Goal: Task Accomplishment & Management: Manage account settings

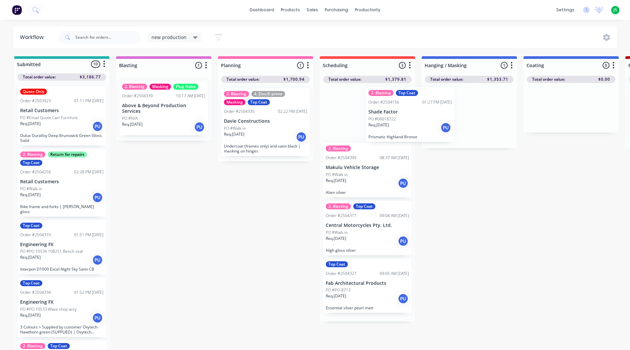
drag, startPoint x: 459, startPoint y: 138, endPoint x: 379, endPoint y: 136, distance: 79.7
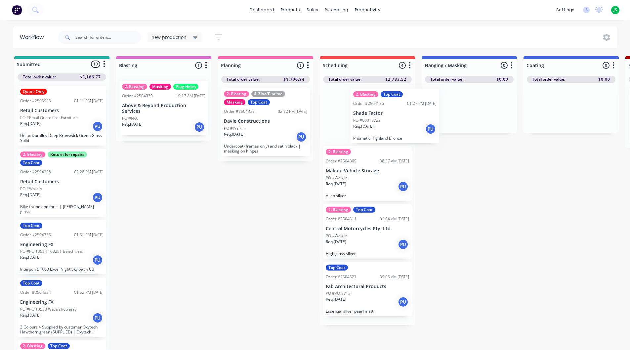
drag, startPoint x: 379, startPoint y: 135, endPoint x: 462, endPoint y: 126, distance: 83.5
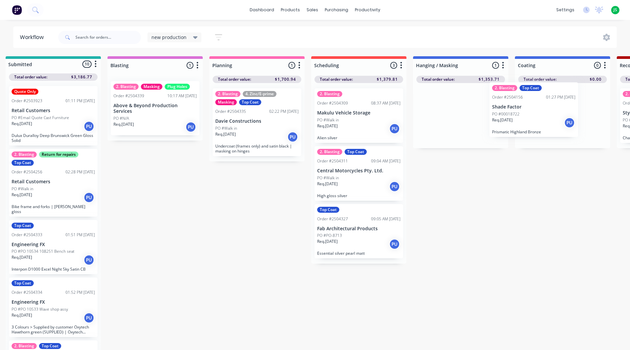
drag, startPoint x: 474, startPoint y: 125, endPoint x: 553, endPoint y: 118, distance: 79.3
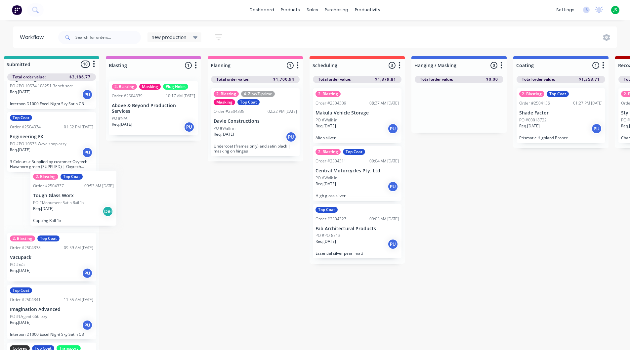
scroll to position [0, 7]
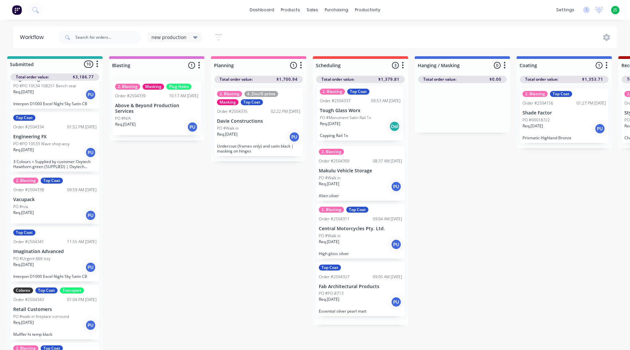
drag, startPoint x: 27, startPoint y: 209, endPoint x: 341, endPoint y: 126, distance: 324.8
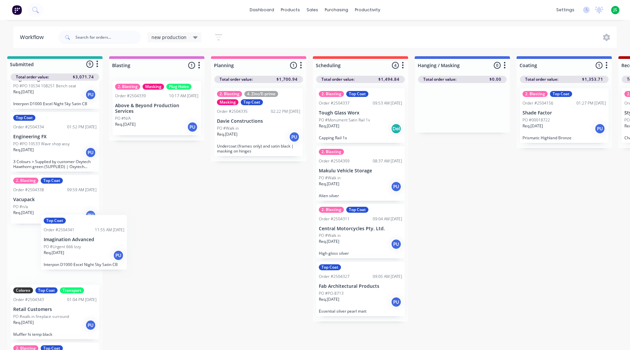
scroll to position [0, 5]
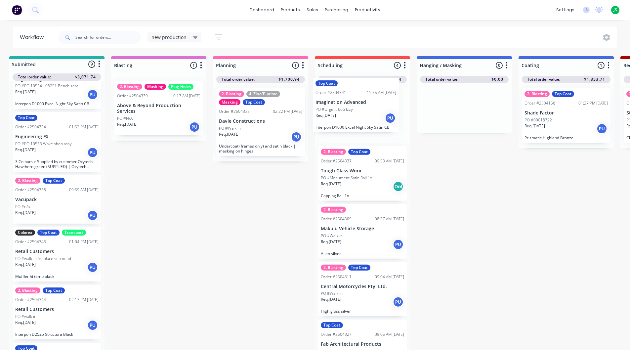
drag, startPoint x: 34, startPoint y: 256, endPoint x: 342, endPoint y: 109, distance: 340.9
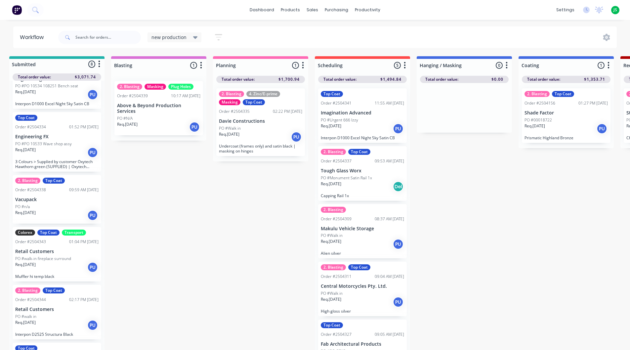
click at [348, 128] on div "Req. [DATE] PU" at bounding box center [362, 128] width 83 height 11
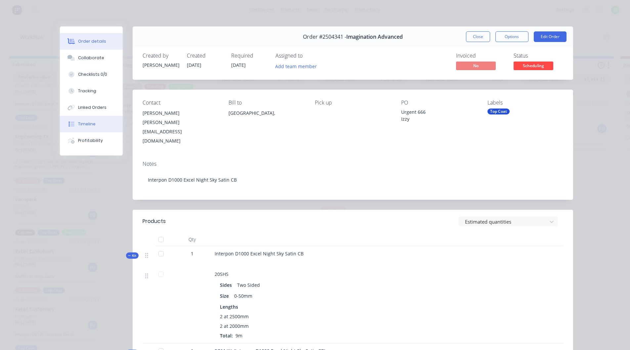
click at [90, 124] on div "Timeline" at bounding box center [87, 124] width 18 height 6
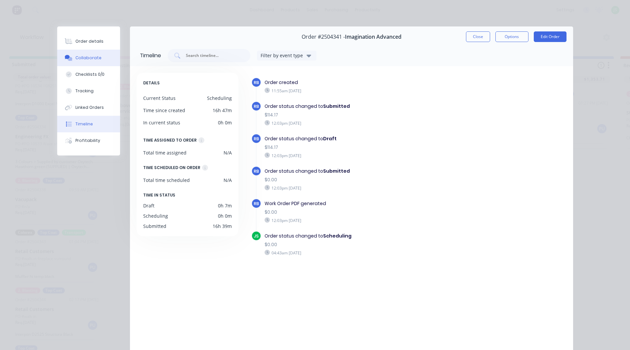
click at [97, 59] on button "Collaborate" at bounding box center [88, 58] width 63 height 17
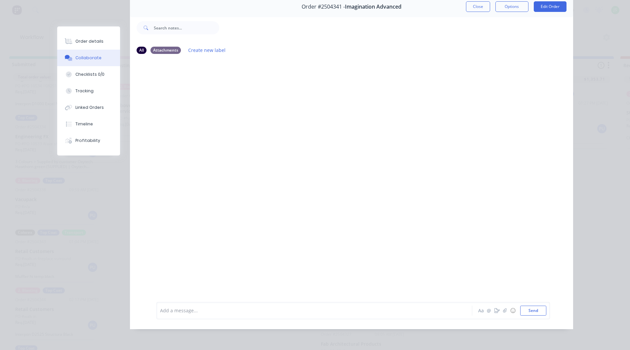
scroll to position [35, 0]
click at [214, 308] on div at bounding box center [304, 310] width 289 height 7
click at [474, 6] on button "Close" at bounding box center [478, 6] width 24 height 11
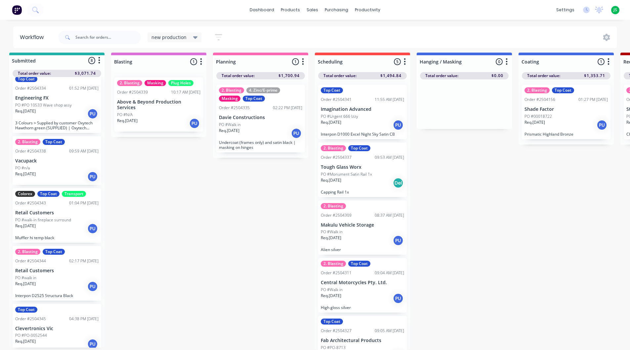
scroll to position [9, 5]
click at [50, 281] on div "Req. [DATE] PU" at bounding box center [56, 286] width 83 height 11
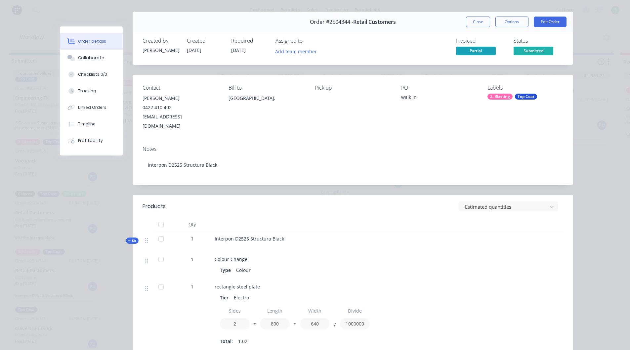
scroll to position [0, 0]
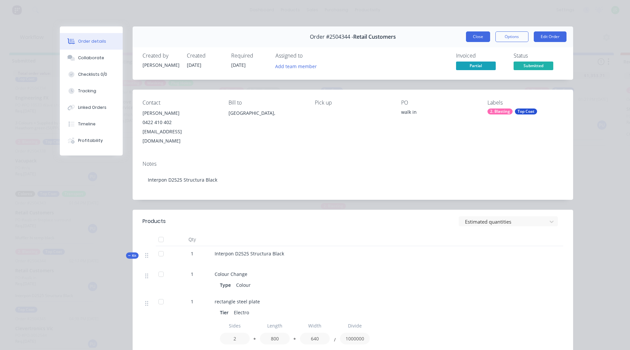
click at [484, 35] on button "Close" at bounding box center [478, 36] width 24 height 11
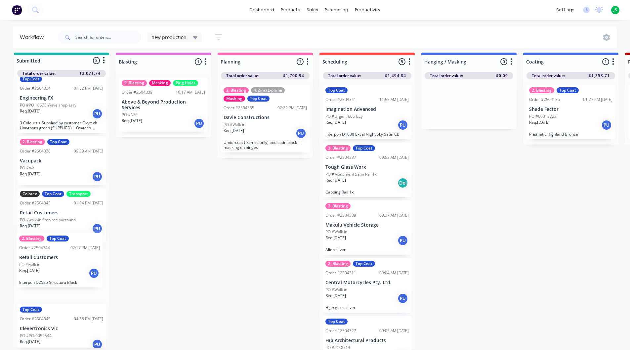
scroll to position [9, 0]
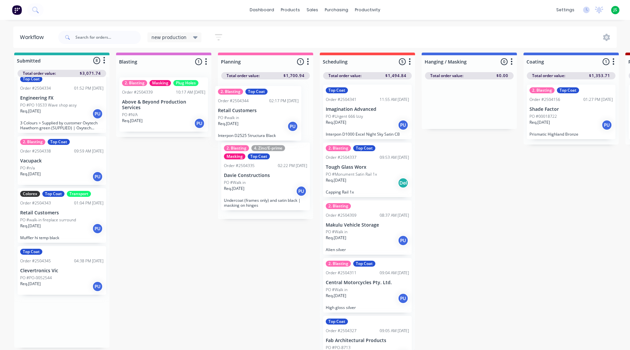
drag, startPoint x: 55, startPoint y: 280, endPoint x: 260, endPoint y: 128, distance: 254.9
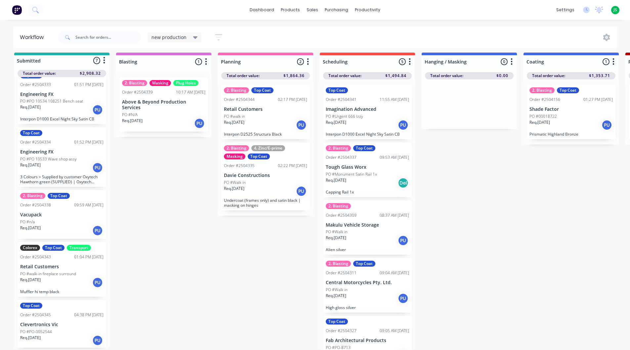
scroll to position [143, 0]
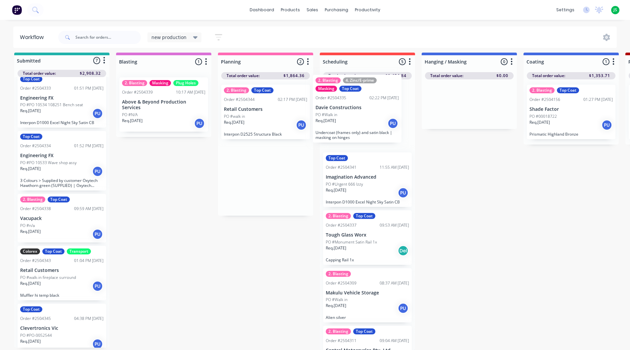
drag, startPoint x: 259, startPoint y: 162, endPoint x: 353, endPoint y: 97, distance: 114.2
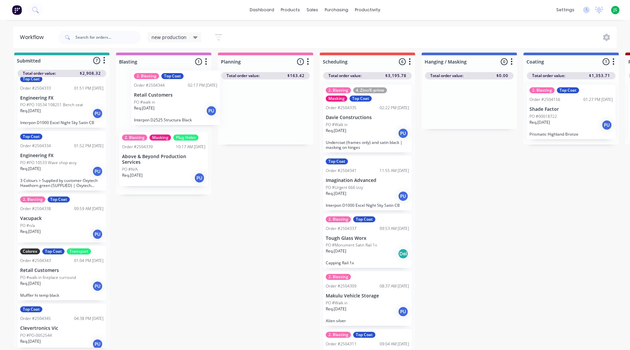
drag, startPoint x: 269, startPoint y: 119, endPoint x: 177, endPoint y: 109, distance: 93.1
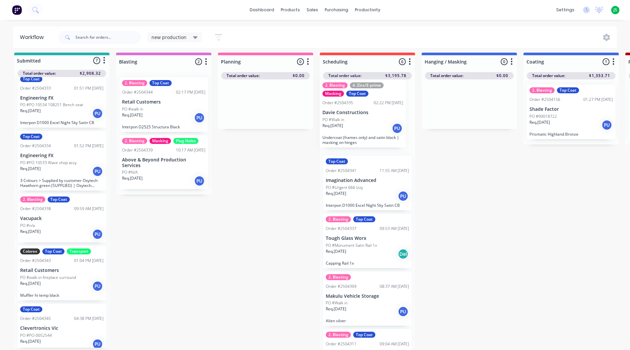
drag, startPoint x: 341, startPoint y: 128, endPoint x: 336, endPoint y: 128, distance: 5.3
click at [336, 128] on div "2. Blasting 4. Zinc/E-prime Masking Top Coat Order #2504335 02:22 PM [DATE] Dav…" at bounding box center [367, 214] width 95 height 270
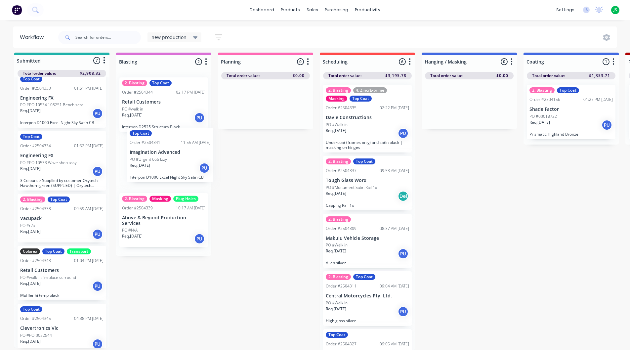
drag, startPoint x: 352, startPoint y: 187, endPoint x: 158, endPoint y: 164, distance: 195.4
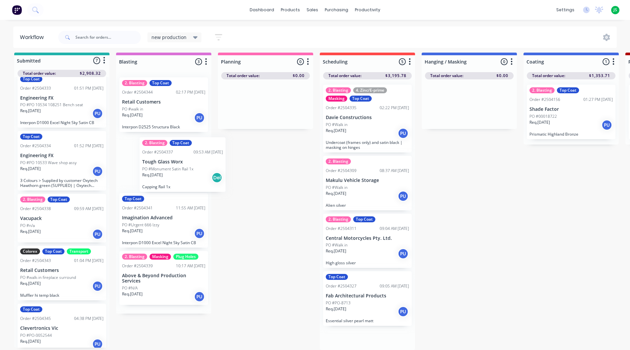
drag, startPoint x: 294, startPoint y: 195, endPoint x: 158, endPoint y: 183, distance: 136.4
click at [341, 248] on p "Req. [DATE]" at bounding box center [336, 251] width 20 height 6
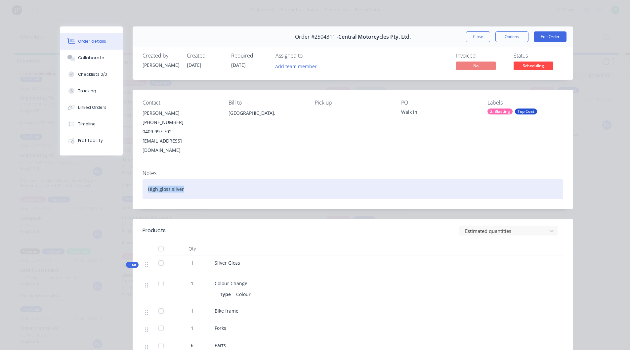
drag, startPoint x: 186, startPoint y: 182, endPoint x: 146, endPoint y: 180, distance: 40.4
click at [146, 180] on div "High gloss silver" at bounding box center [353, 189] width 421 height 20
copy div "High gloss silver"
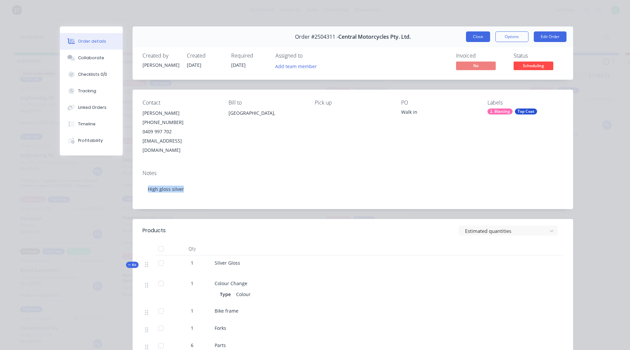
click at [483, 33] on button "Close" at bounding box center [478, 36] width 24 height 11
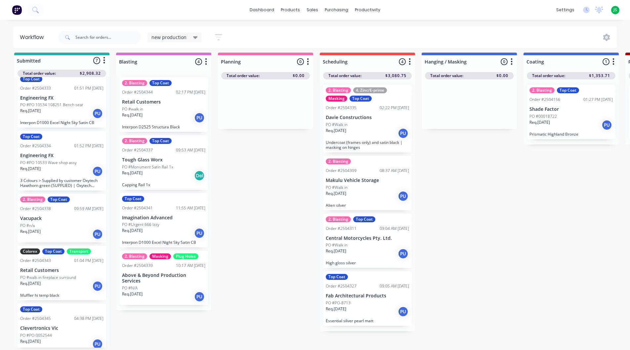
click at [40, 280] on p "Req. [DATE]" at bounding box center [30, 283] width 20 height 6
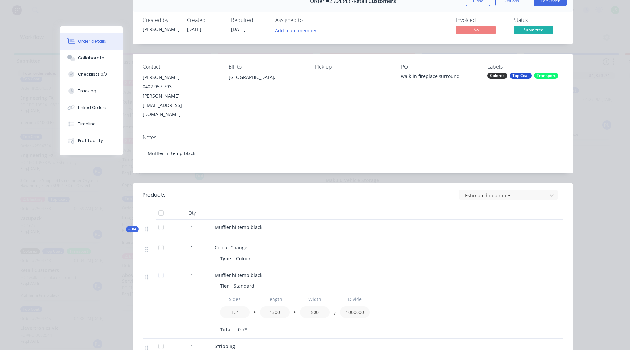
scroll to position [0, 0]
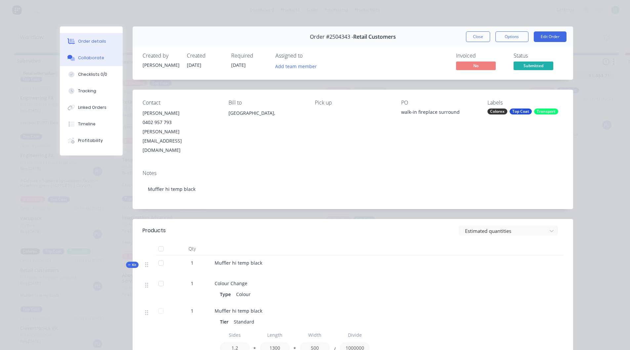
click at [81, 56] on div "Collaborate" at bounding box center [91, 58] width 26 height 6
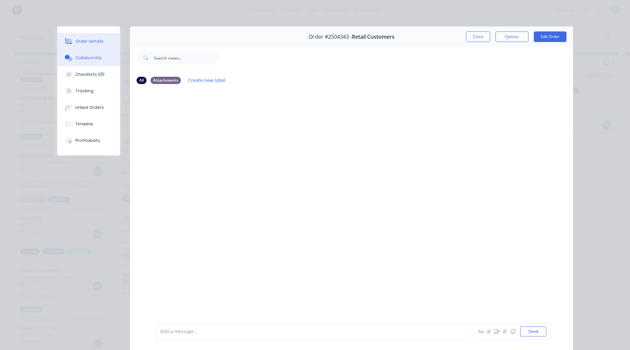
click at [87, 36] on button "Order details" at bounding box center [88, 41] width 63 height 17
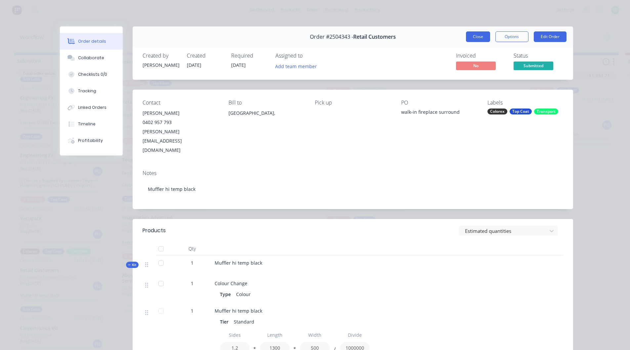
click at [474, 39] on button "Close" at bounding box center [478, 36] width 24 height 11
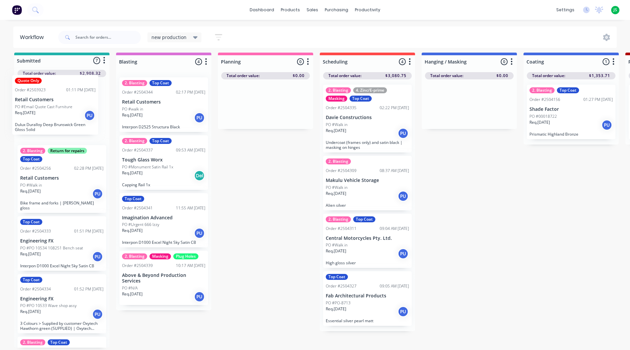
drag, startPoint x: 64, startPoint y: 124, endPoint x: 61, endPoint y: 121, distance: 4.5
click at [61, 121] on div "Quote Only Order #2503923 01:11 PM [DATE] Retail Customers PO #Email Quote Cast…" at bounding box center [61, 212] width 95 height 270
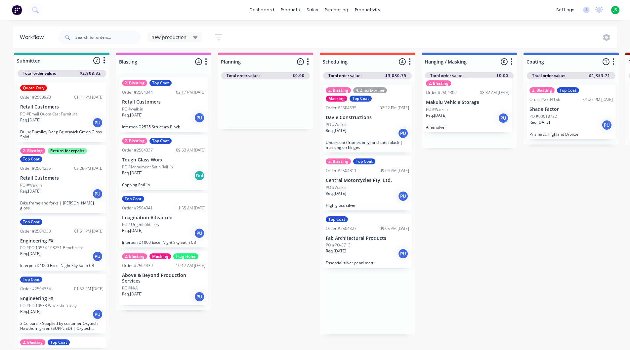
drag, startPoint x: 394, startPoint y: 163, endPoint x: 463, endPoint y: 111, distance: 86.8
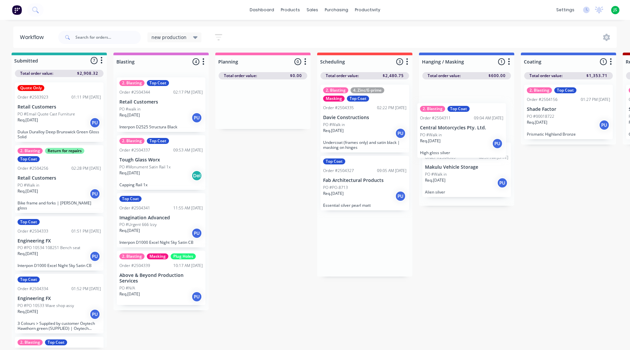
drag, startPoint x: 340, startPoint y: 202, endPoint x: 458, endPoint y: 126, distance: 139.5
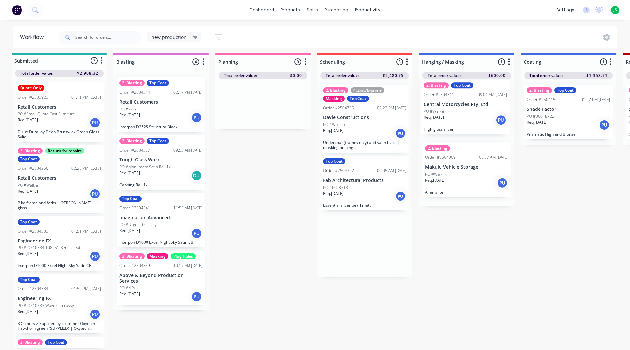
scroll to position [9, 4]
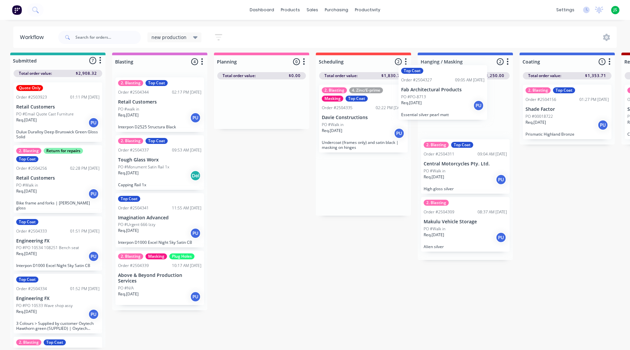
drag, startPoint x: 358, startPoint y: 192, endPoint x: 442, endPoint y: 109, distance: 118.1
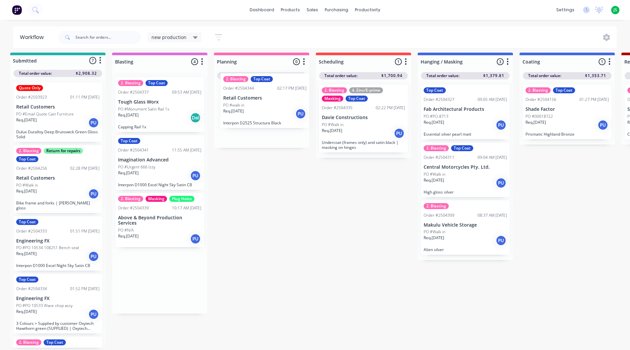
drag, startPoint x: 159, startPoint y: 103, endPoint x: 266, endPoint y: 104, distance: 107.1
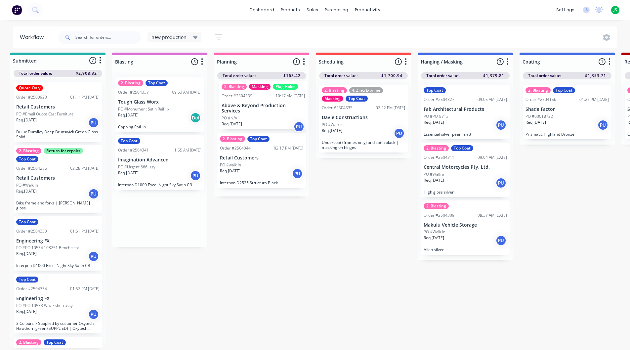
drag, startPoint x: 174, startPoint y: 216, endPoint x: 279, endPoint y: 109, distance: 150.1
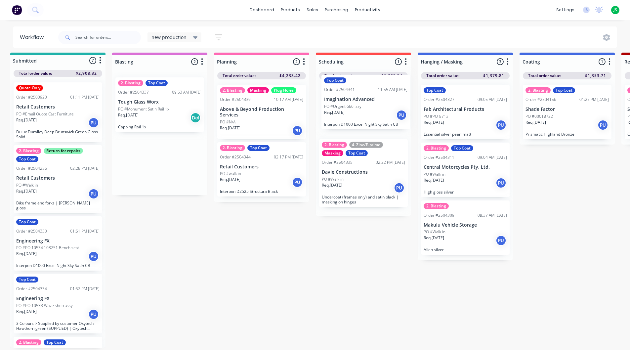
drag, startPoint x: 167, startPoint y: 166, endPoint x: 374, endPoint y: 110, distance: 214.6
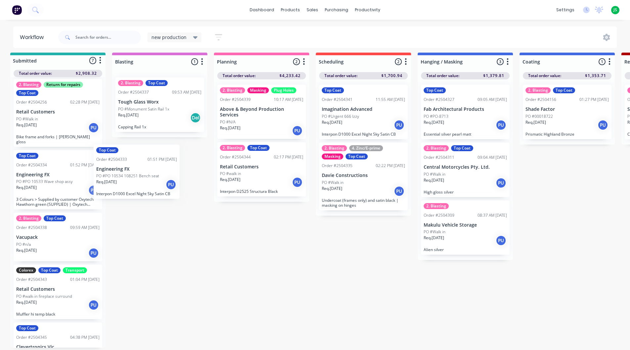
scroll to position [9, 2]
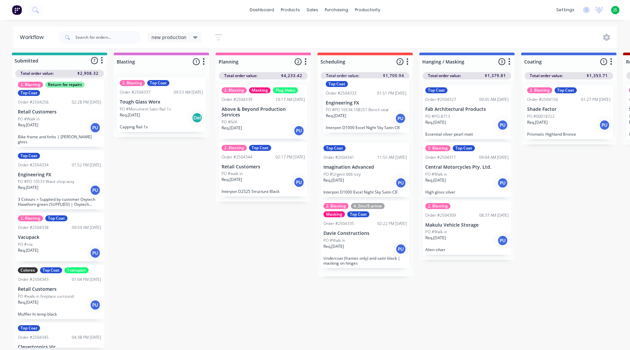
drag, startPoint x: 49, startPoint y: 181, endPoint x: 362, endPoint y: 119, distance: 318.4
click at [49, 241] on div "PO #n/a" at bounding box center [59, 244] width 83 height 6
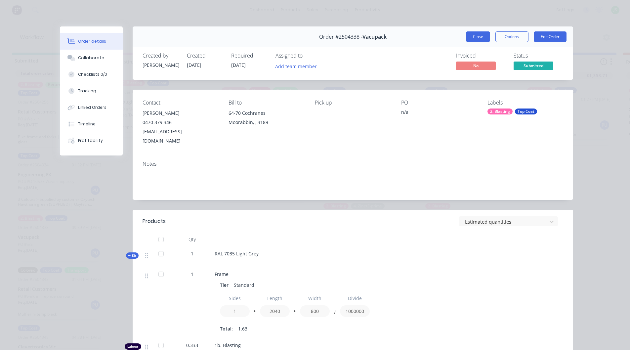
click at [472, 41] on button "Close" at bounding box center [478, 36] width 24 height 11
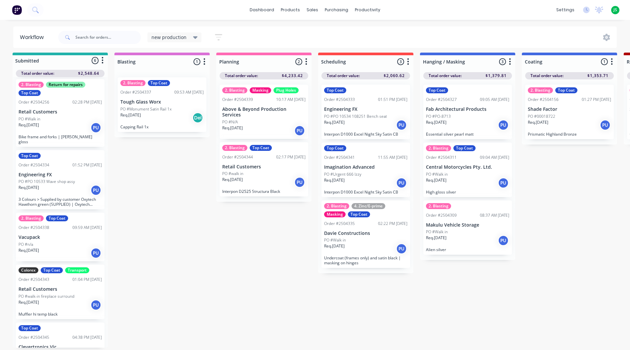
scroll to position [9, 0]
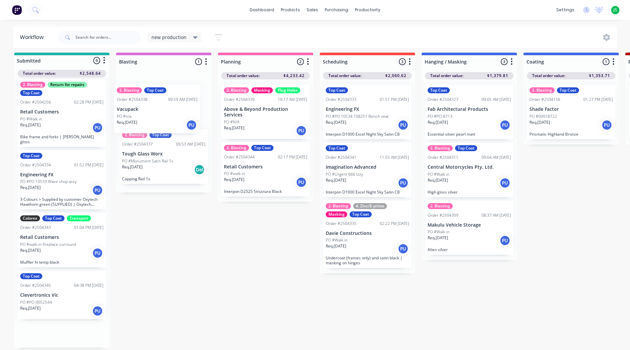
drag, startPoint x: 45, startPoint y: 241, endPoint x: 145, endPoint y: 123, distance: 155.3
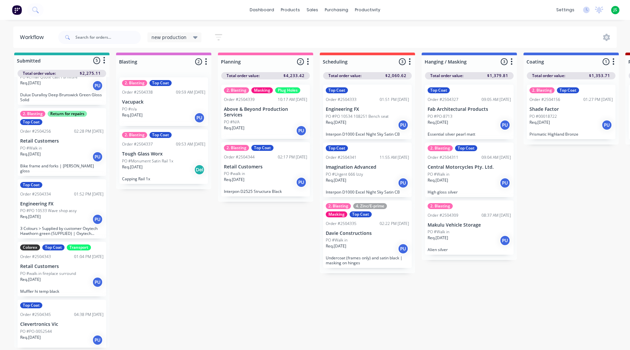
scroll to position [33, 0]
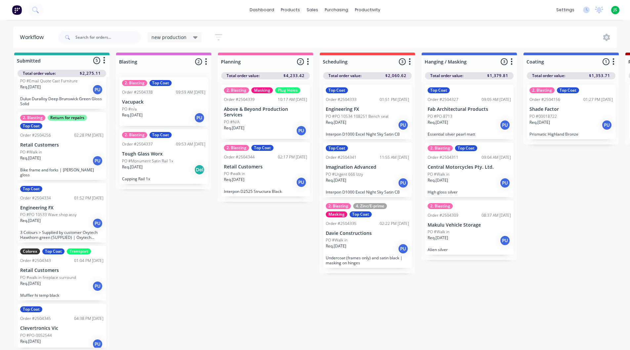
click at [48, 322] on div "Top Coat Order #2504345 04:38 PM [DATE] Clevertronics Vic PO #PO-0052544 Req. […" at bounding box center [62, 328] width 89 height 49
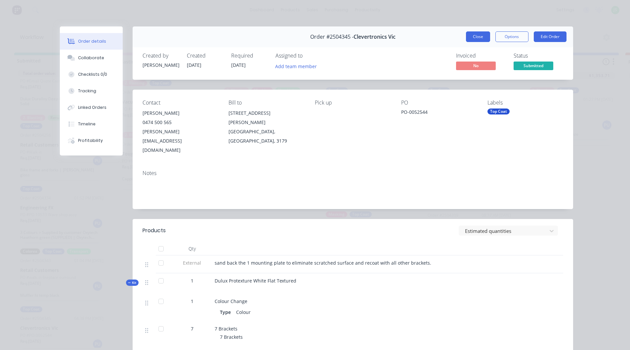
click at [473, 36] on button "Close" at bounding box center [478, 36] width 24 height 11
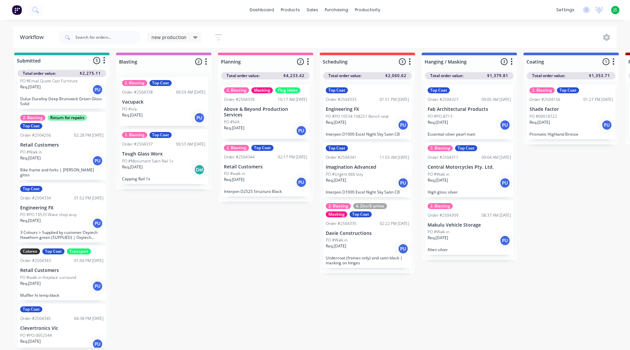
click at [207, 58] on icon "button" at bounding box center [206, 61] width 2 height 7
click at [170, 104] on button "Sort By" at bounding box center [177, 108] width 66 height 11
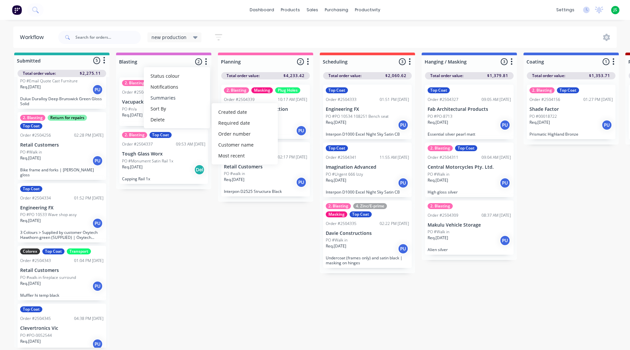
click at [178, 92] on button "Summaries" at bounding box center [177, 97] width 66 height 11
click at [234, 98] on label at bounding box center [234, 98] width 0 height 0
click at [222, 98] on input "checkbox" at bounding box center [220, 101] width 5 height 6
checkbox input "true"
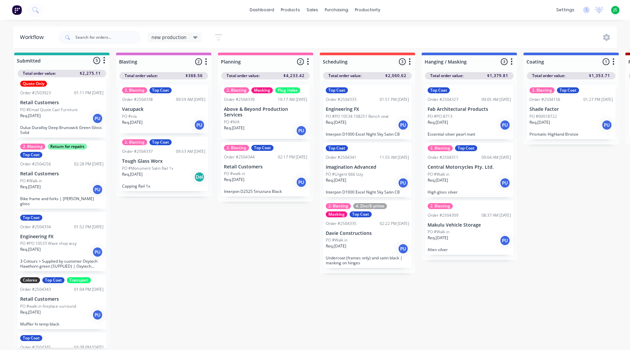
scroll to position [0, 0]
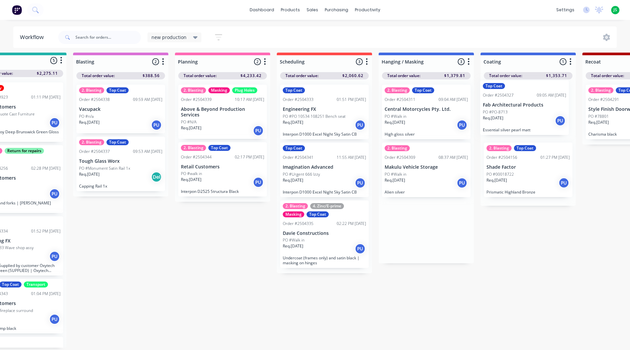
drag, startPoint x: 460, startPoint y: 124, endPoint x: 515, endPoint y: 124, distance: 55.5
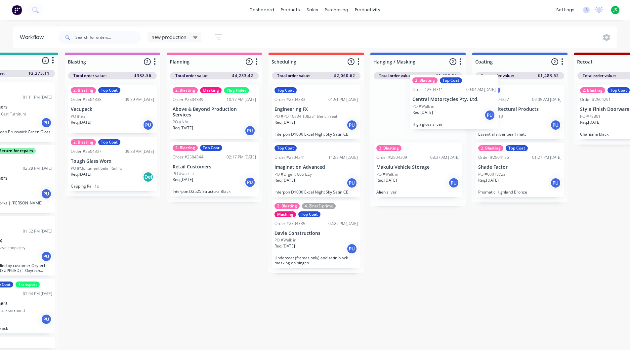
drag, startPoint x: 428, startPoint y: 120, endPoint x: 486, endPoint y: 115, distance: 59.1
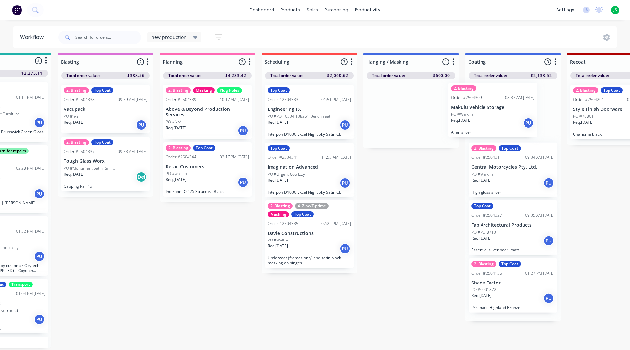
drag, startPoint x: 442, startPoint y: 119, endPoint x: 491, endPoint y: 123, distance: 49.1
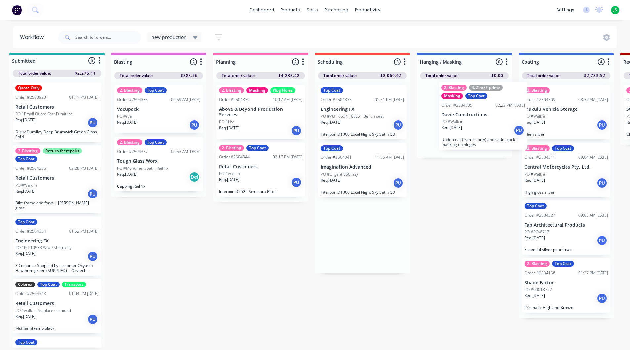
scroll to position [9, 6]
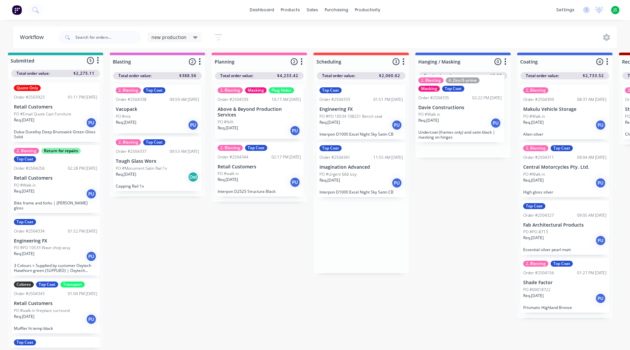
drag, startPoint x: 358, startPoint y: 237, endPoint x: 457, endPoint y: 111, distance: 159.6
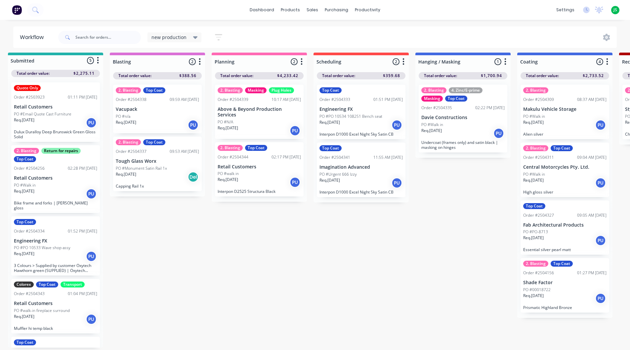
click at [142, 113] on div "PO #n/a" at bounding box center [157, 116] width 83 height 6
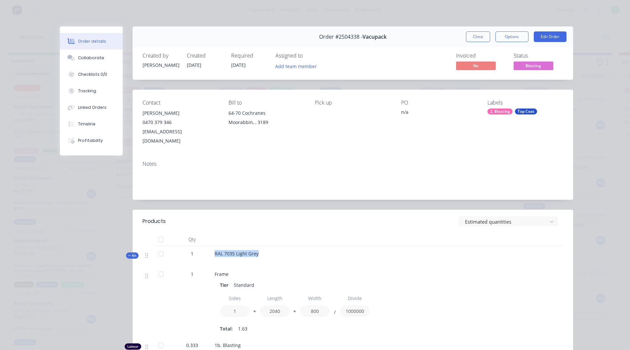
drag, startPoint x: 254, startPoint y: 244, endPoint x: 213, endPoint y: 243, distance: 41.7
click at [215, 250] on span "RAL 7035 Light Grey" at bounding box center [237, 253] width 44 height 6
copy span "RAL 7035 Light Grey"
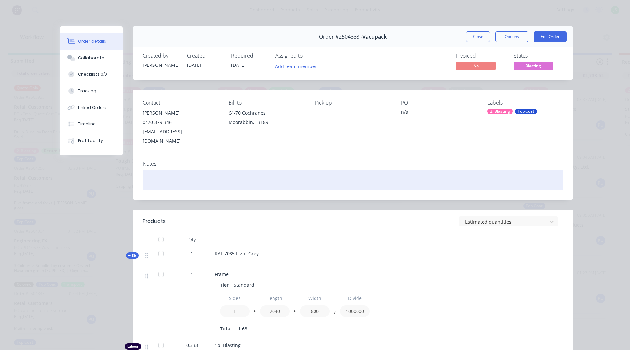
click at [173, 171] on div at bounding box center [353, 180] width 421 height 20
paste div
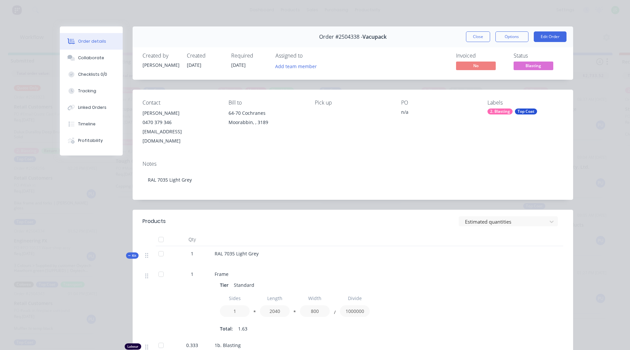
click at [228, 161] on div "Notes" at bounding box center [353, 164] width 421 height 6
click at [477, 34] on button "Close" at bounding box center [478, 36] width 24 height 11
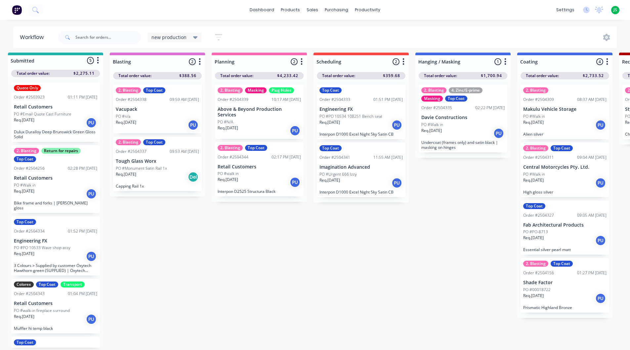
click at [149, 106] on p "Vacupack" at bounding box center [157, 109] width 83 height 6
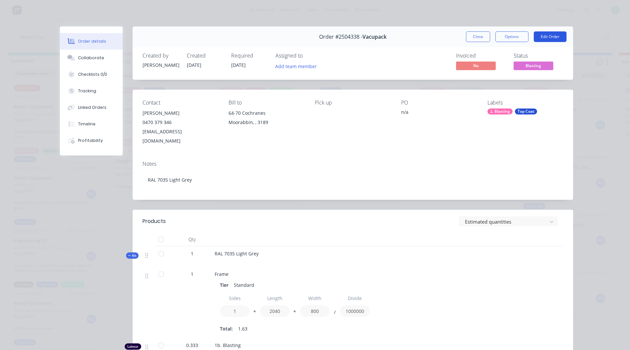
click at [548, 40] on button "Edit Order" at bounding box center [550, 36] width 33 height 11
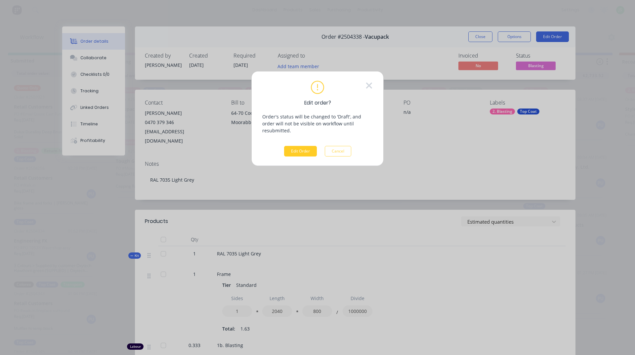
click at [294, 146] on button "Edit Order" at bounding box center [300, 151] width 33 height 11
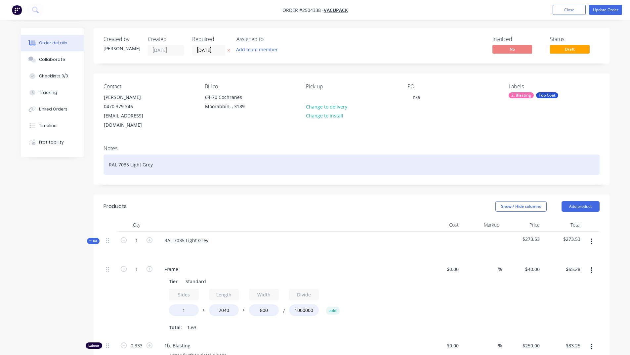
click at [240, 156] on div "RAL 7035 Light Grey" at bounding box center [351, 164] width 496 height 20
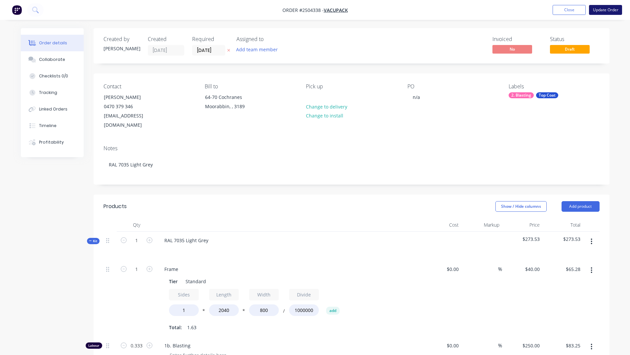
click at [610, 9] on button "Update Order" at bounding box center [605, 10] width 33 height 10
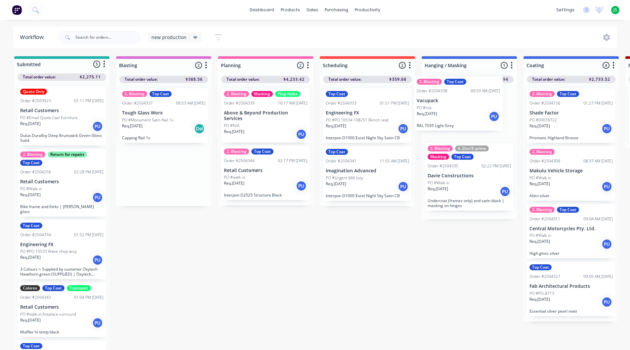
drag, startPoint x: 157, startPoint y: 183, endPoint x: 453, endPoint y: 115, distance: 304.1
